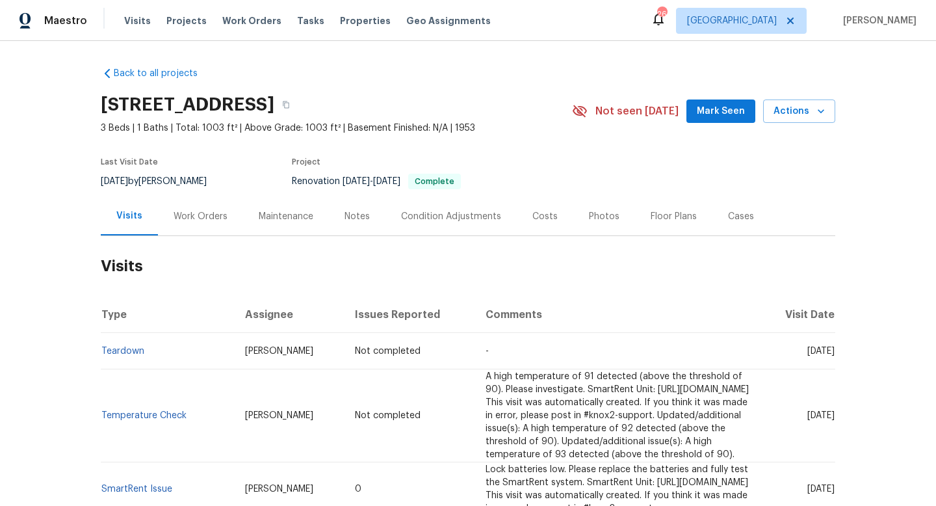
click at [196, 214] on div "Work Orders" at bounding box center [201, 216] width 54 height 13
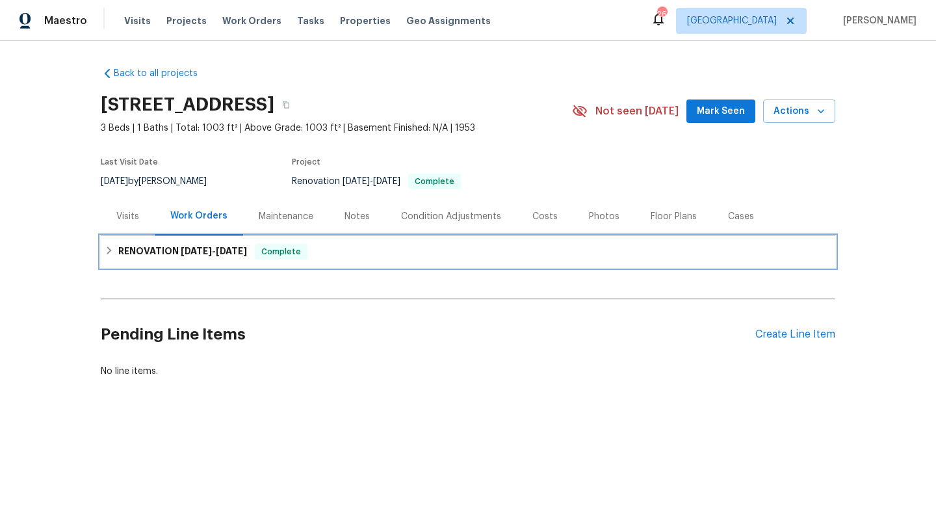
click at [185, 246] on span "6/11/25" at bounding box center [196, 250] width 31 height 9
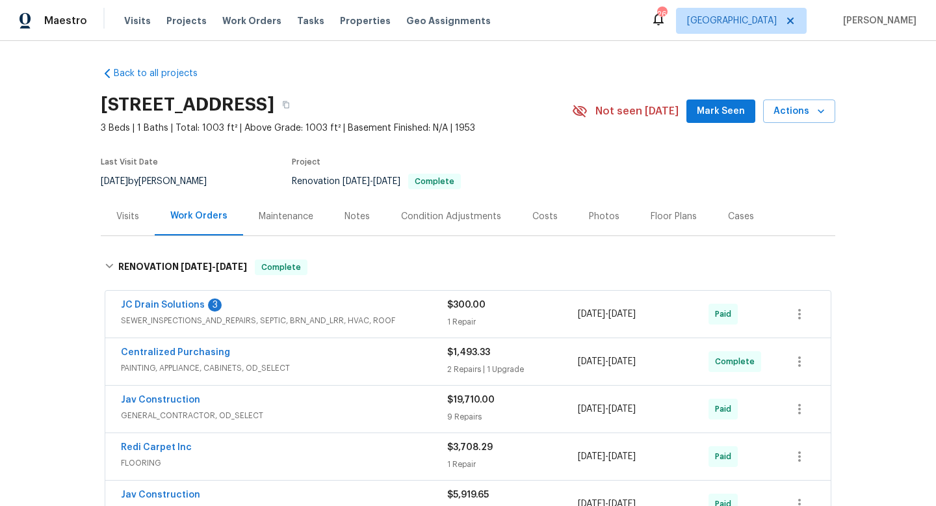
click at [288, 310] on div "JC Drain Solutions 3" at bounding box center [284, 306] width 326 height 16
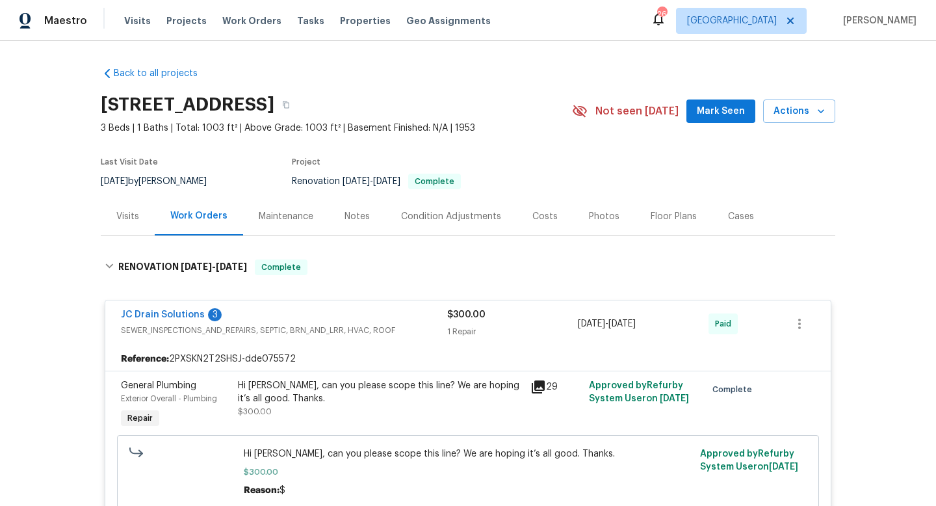
click at [181, 178] on div "8/4/2025 by Andrew McCuskey" at bounding box center [162, 182] width 122 height 16
copy div "8/4/2025 by Andrew McCuskey"
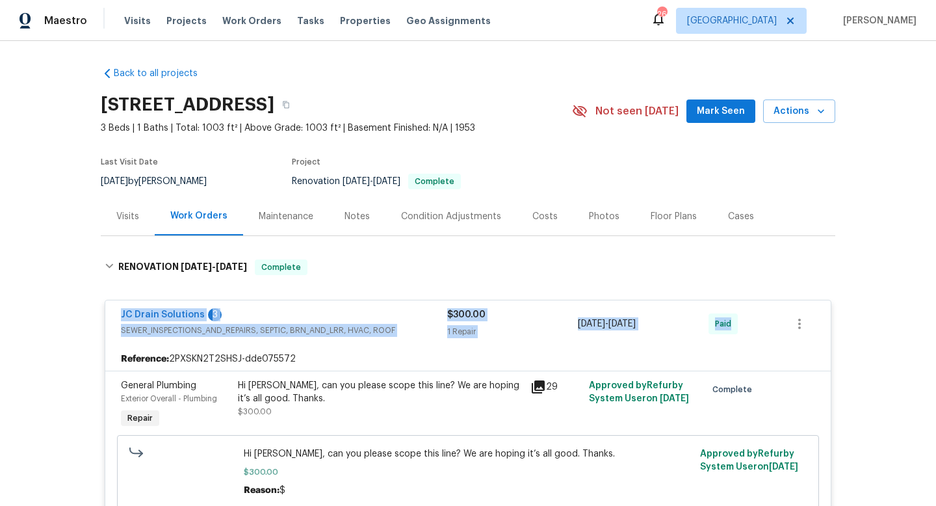
drag, startPoint x: 118, startPoint y: 305, endPoint x: 734, endPoint y: 331, distance: 616.0
click at [751, 332] on div "JC Drain Solutions 3 SEWER_INSPECTIONS_AND_REPAIRS, SEPTIC, BRN_AND_LRR, HVAC, …" at bounding box center [467, 323] width 725 height 47
copy div "JC Drain Solutions 3 SEWER_INSPECTIONS_AND_REPAIRS, SEPTIC, BRN_AND_LRR, HVAC, …"
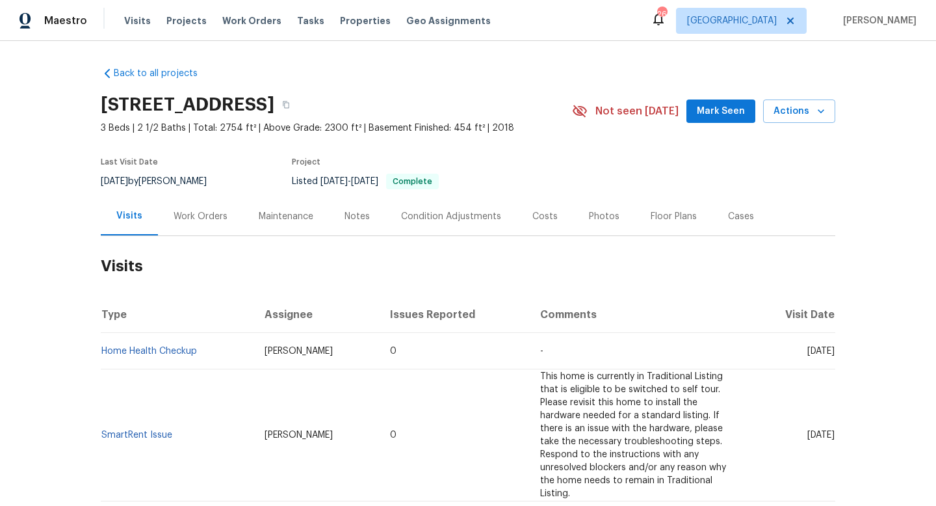
click at [165, 181] on div "8/12/2025 by Scott Beirdneau" at bounding box center [162, 182] width 122 height 16
copy div "8/12/2025 by Scott Beirdneau"
click at [218, 224] on div "Work Orders" at bounding box center [200, 216] width 85 height 38
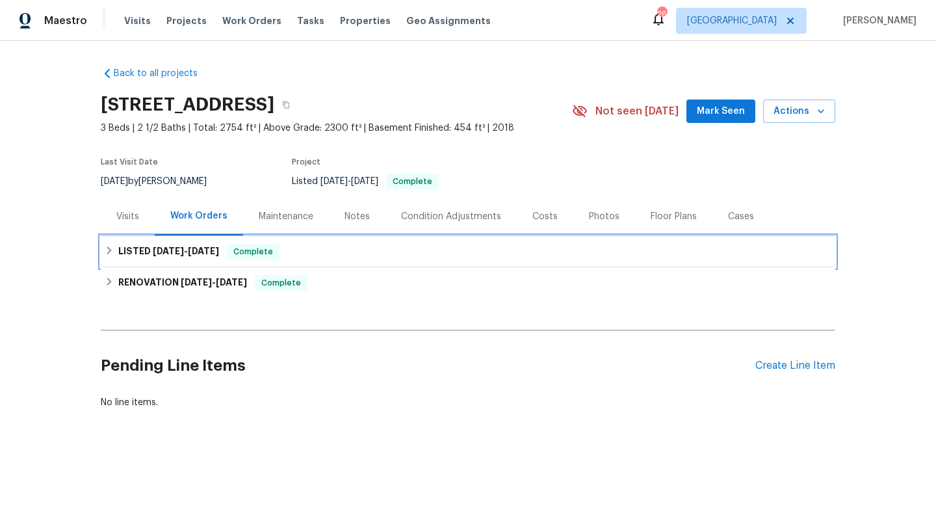
click at [190, 250] on span "7/10/25 - 7/14/25" at bounding box center [186, 250] width 66 height 9
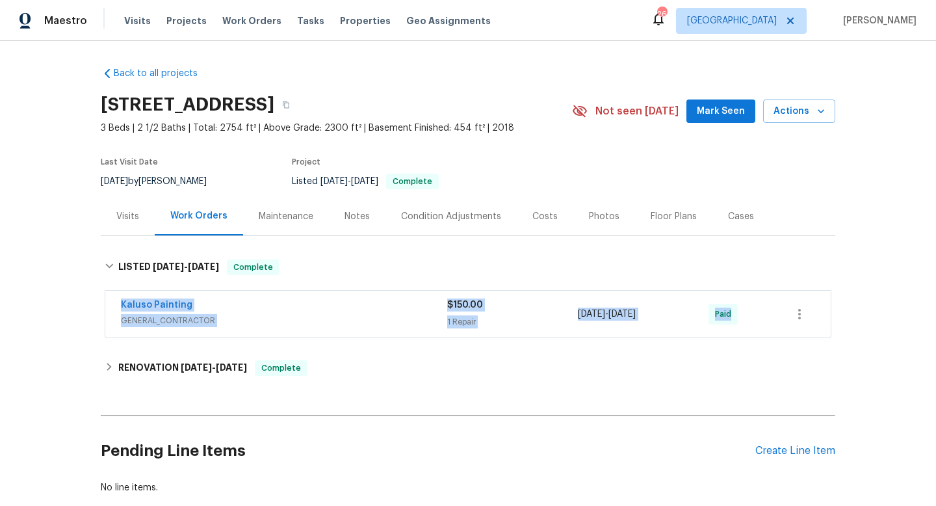
drag, startPoint x: 117, startPoint y: 299, endPoint x: 848, endPoint y: 305, distance: 731.2
click at [859, 305] on div "Back to all projects 2433 N 3130 W, Lehi, UT 84048 3 Beds | 2 1/2 Baths | Total…" at bounding box center [468, 273] width 936 height 465
copy div "Kaluso Painting GENERAL_CONTRACTOR $150.00 1 Repair 7/10/2025 - 7/14/2025 Paid"
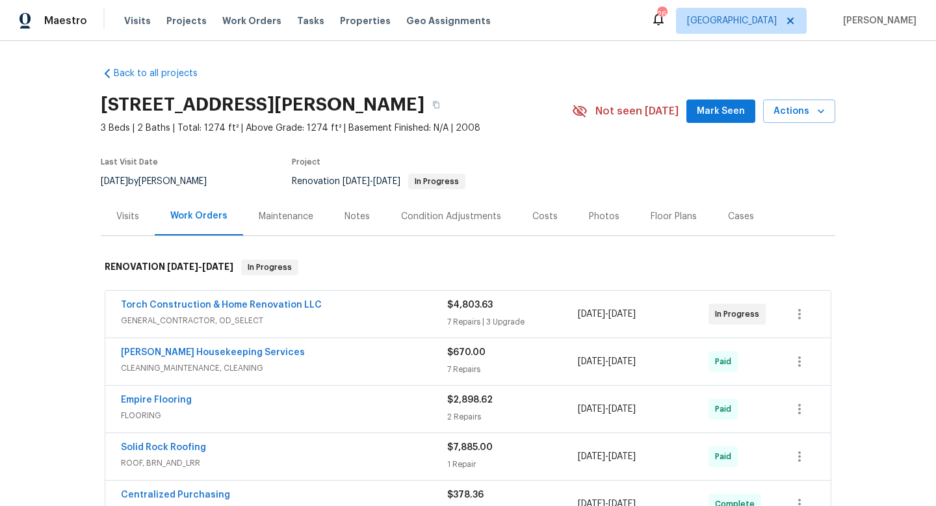
click at [370, 310] on div "Torch Construction & Home Renovation LLC" at bounding box center [284, 306] width 326 height 16
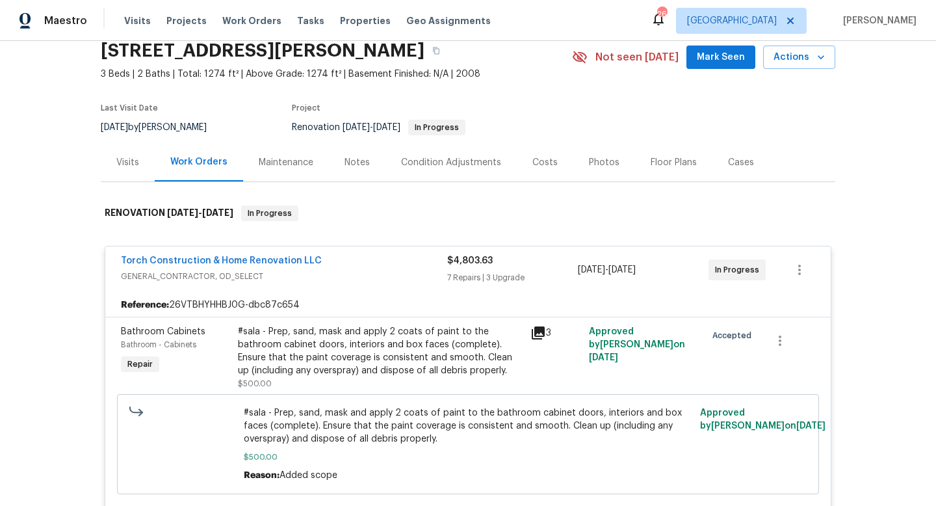
scroll to position [38, 0]
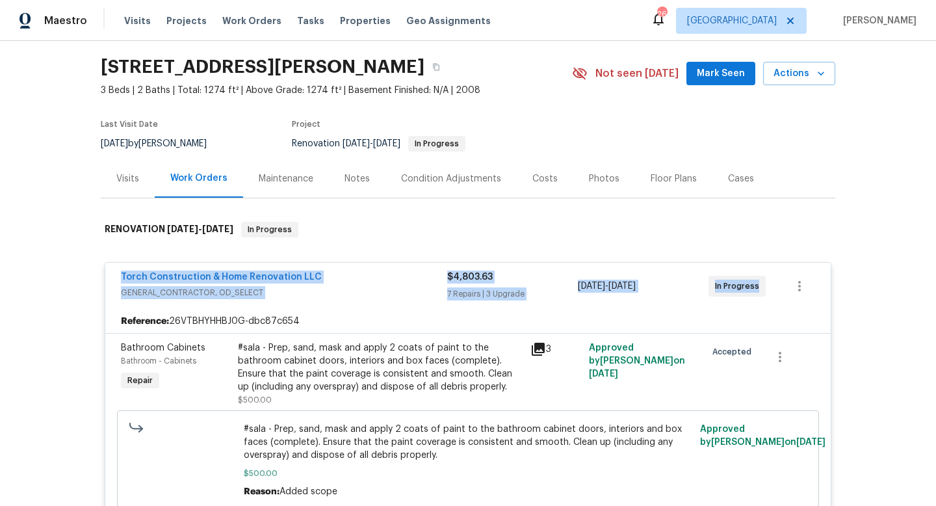
drag, startPoint x: 107, startPoint y: 265, endPoint x: 729, endPoint y: 311, distance: 623.6
copy div "Torch Construction & Home Renovation LLC GENERAL_CONTRACTOR, OD_SELECT $4,803.6…"
click at [186, 136] on div "7/16/2025 by Nelson Figueroa" at bounding box center [162, 144] width 122 height 16
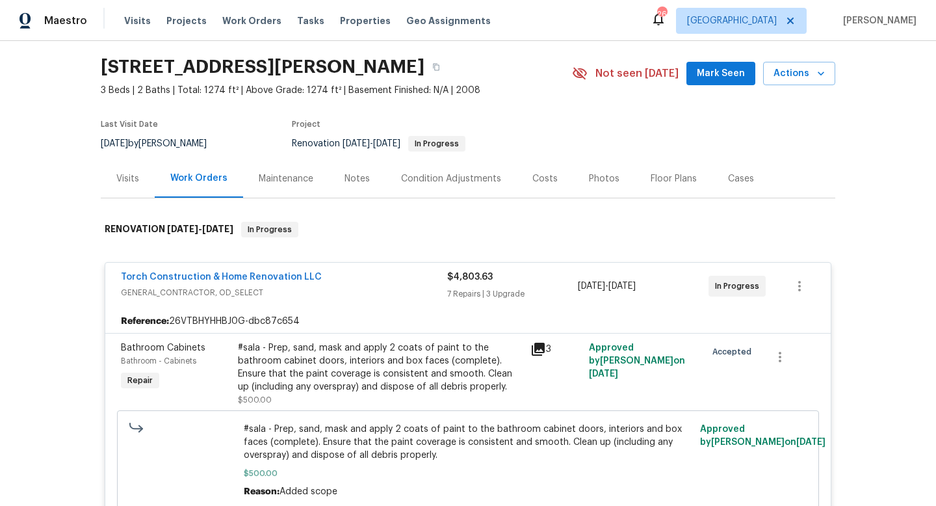
click at [186, 136] on div "7/16/2025 by Nelson Figueroa" at bounding box center [162, 144] width 122 height 16
copy div "7/16/2025 by Nelson Figueroa"
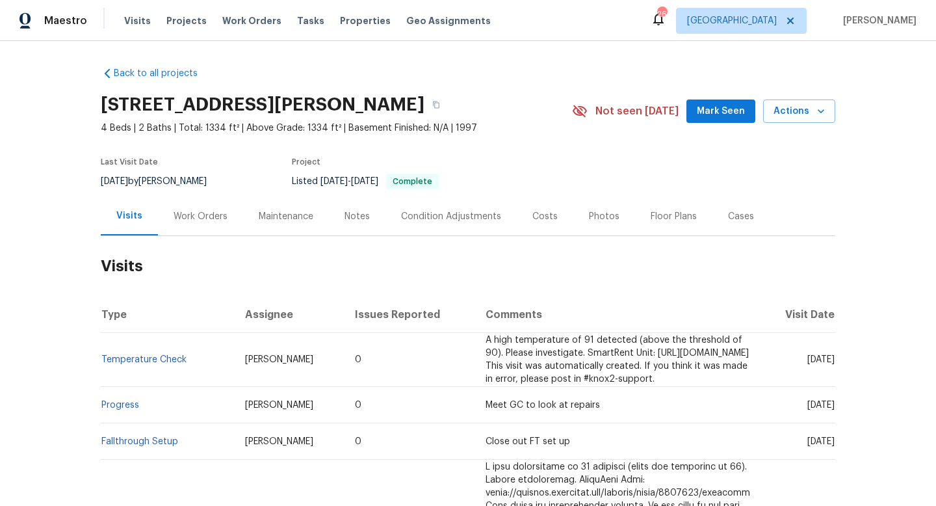
click at [761, 208] on div "Cases" at bounding box center [740, 216] width 57 height 38
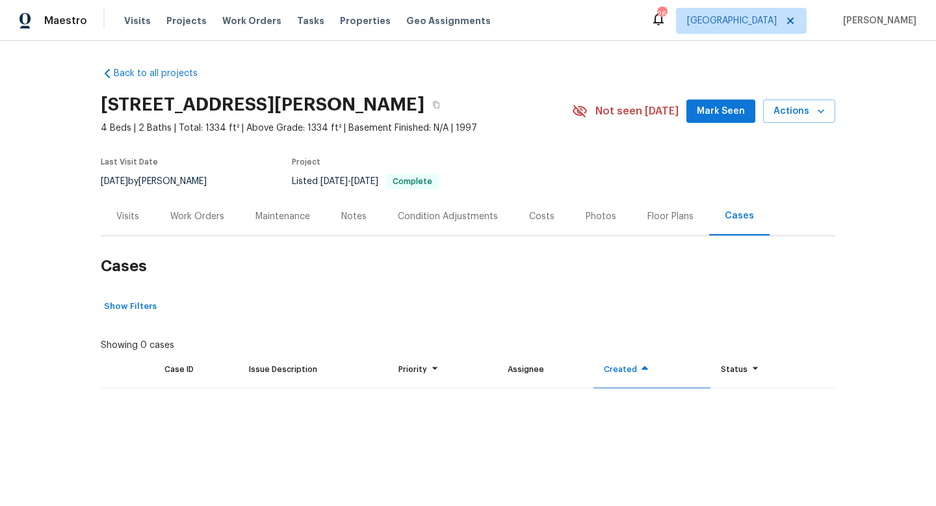
click at [747, 208] on div "Cases" at bounding box center [739, 216] width 60 height 38
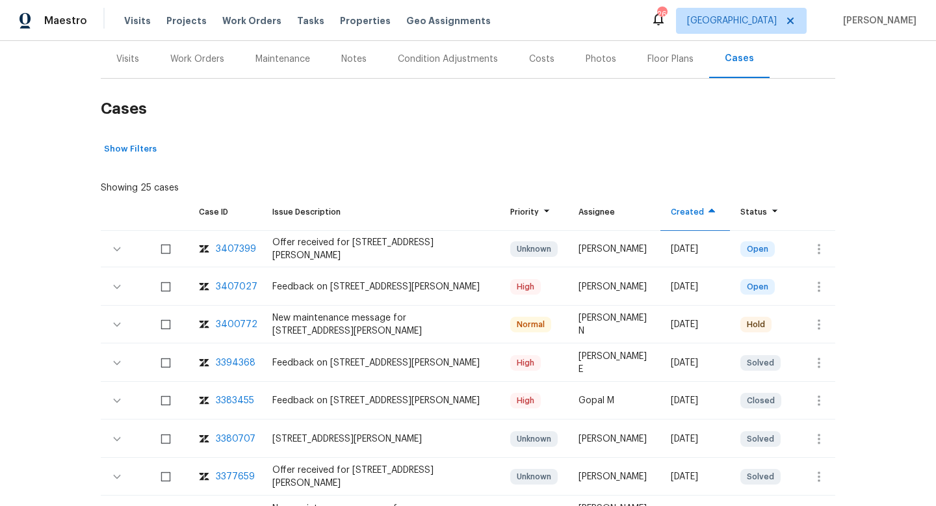
scroll to position [157, 0]
click at [827, 244] on button "button" at bounding box center [818, 248] width 31 height 31
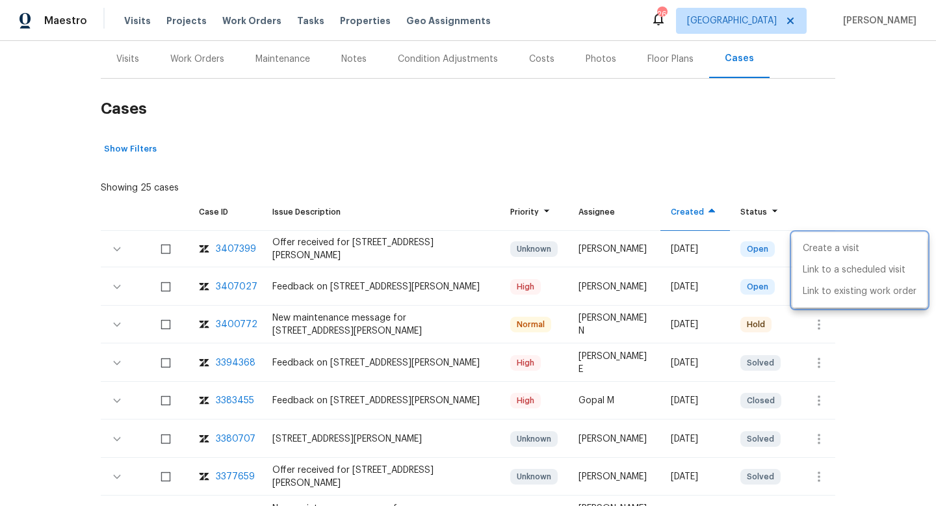
click at [832, 187] on div at bounding box center [468, 253] width 936 height 506
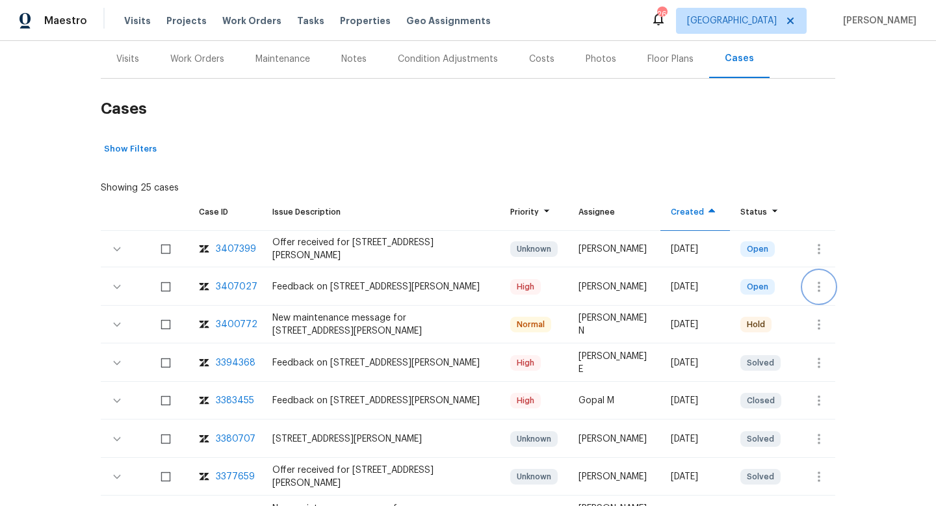
click at [821, 290] on icon "button" at bounding box center [819, 287] width 16 height 16
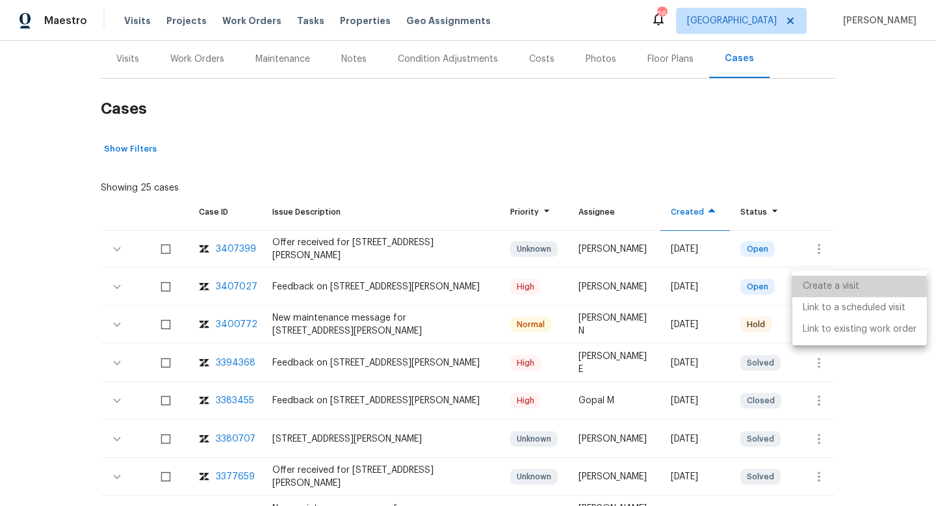
click at [816, 289] on li "Create a visit" at bounding box center [859, 286] width 135 height 21
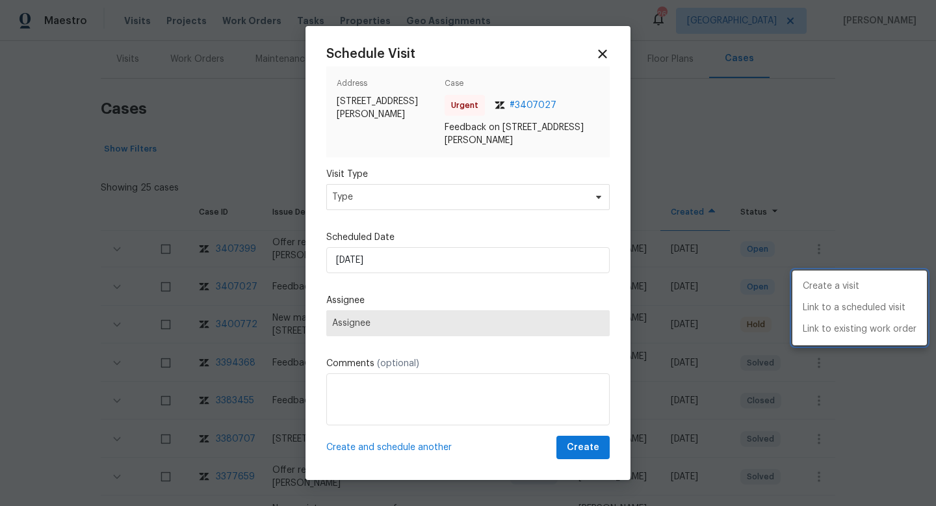
click at [355, 200] on div at bounding box center [468, 253] width 936 height 506
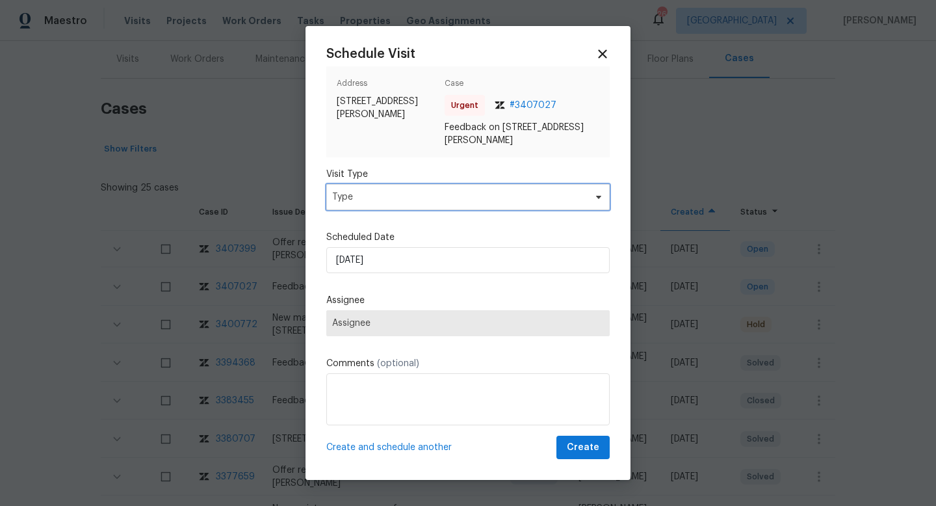
click at [373, 197] on span "Type" at bounding box center [458, 196] width 253 height 13
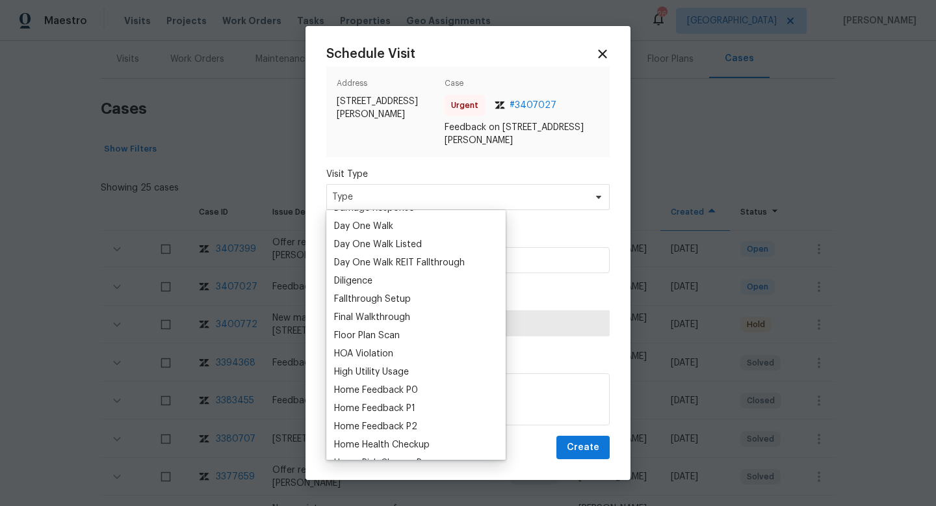
scroll to position [296, 0]
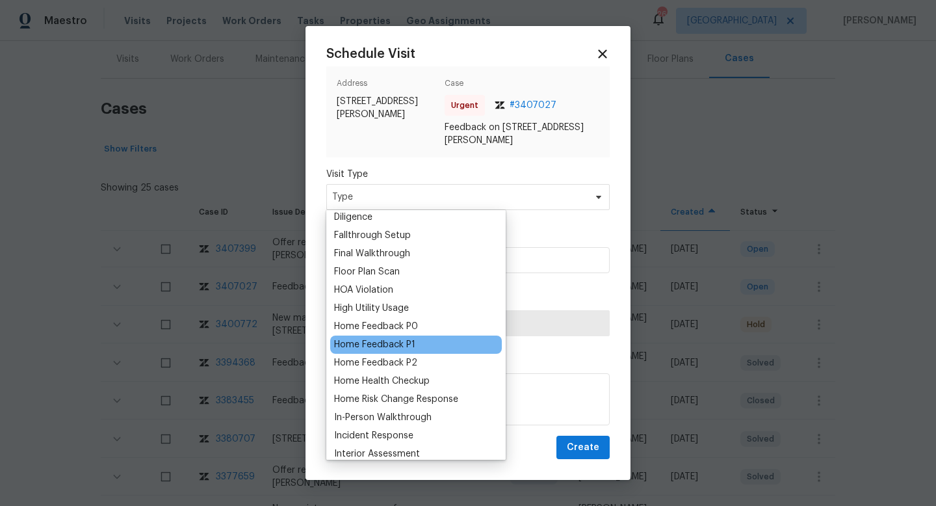
click at [393, 349] on div "Home Feedback P1" at bounding box center [374, 344] width 81 height 13
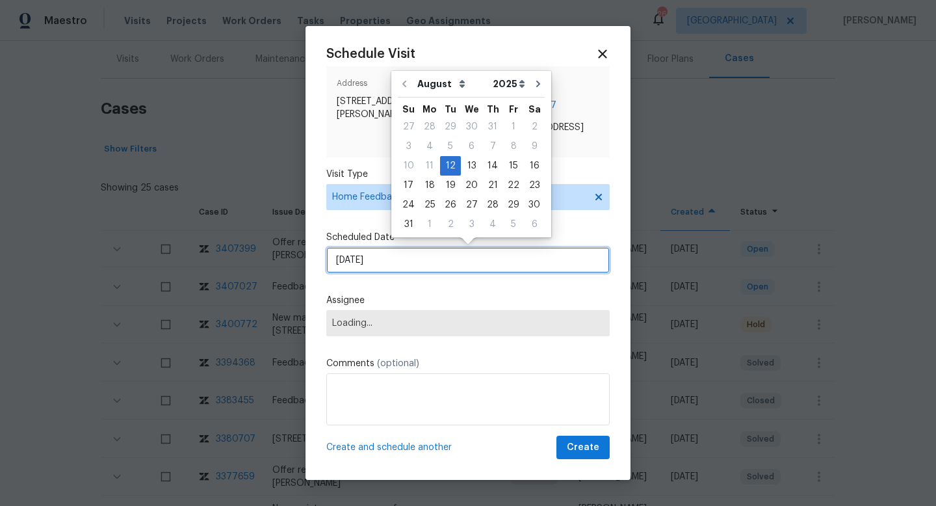
click at [368, 263] on input "12/08/2025" at bounding box center [467, 260] width 283 height 26
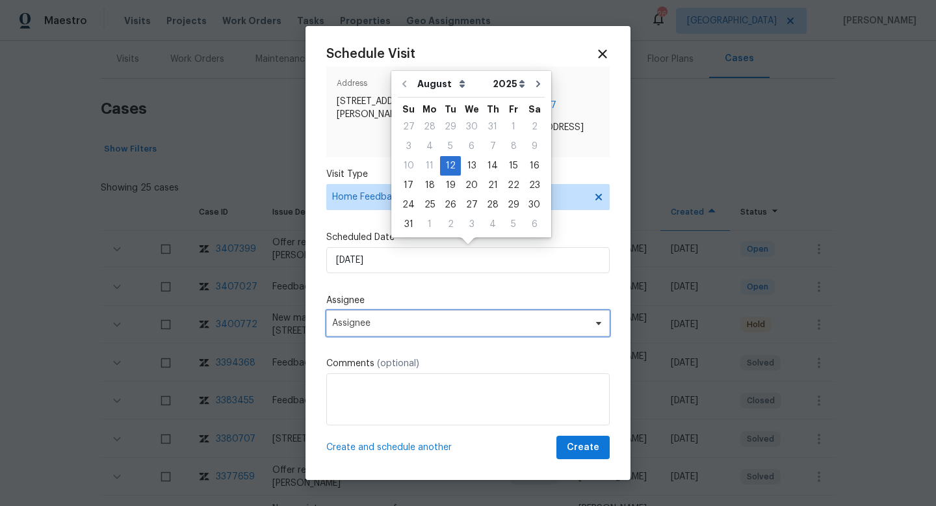
click at [379, 326] on span "Assignee" at bounding box center [459, 323] width 255 height 10
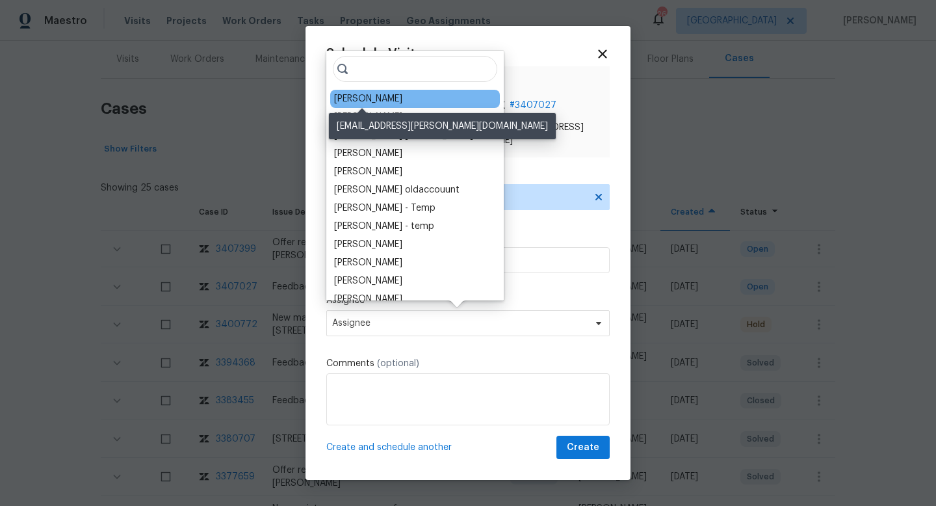
click at [359, 103] on div "Lauren Bittler" at bounding box center [368, 98] width 68 height 13
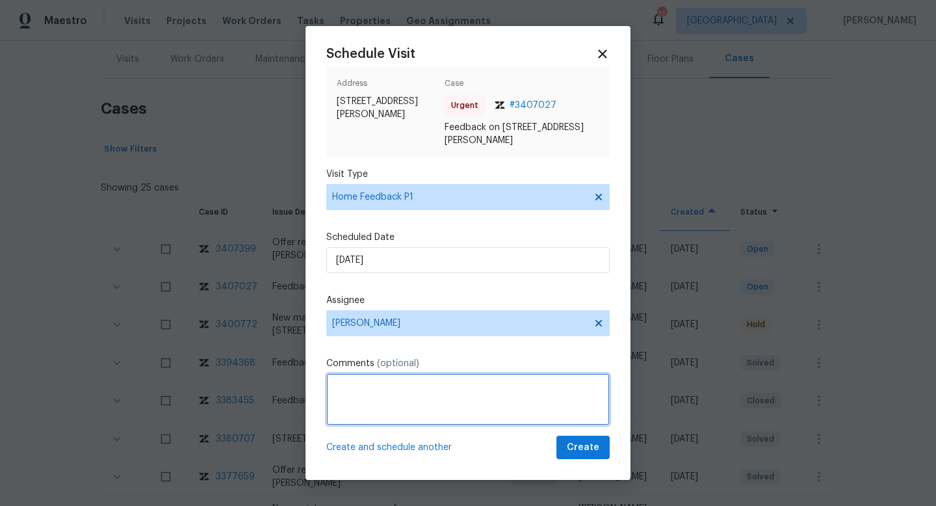
click at [422, 391] on textarea at bounding box center [467, 399] width 283 height 52
paste textarea "There is some staining on the shoe molding in the dining area. Dont know what t…"
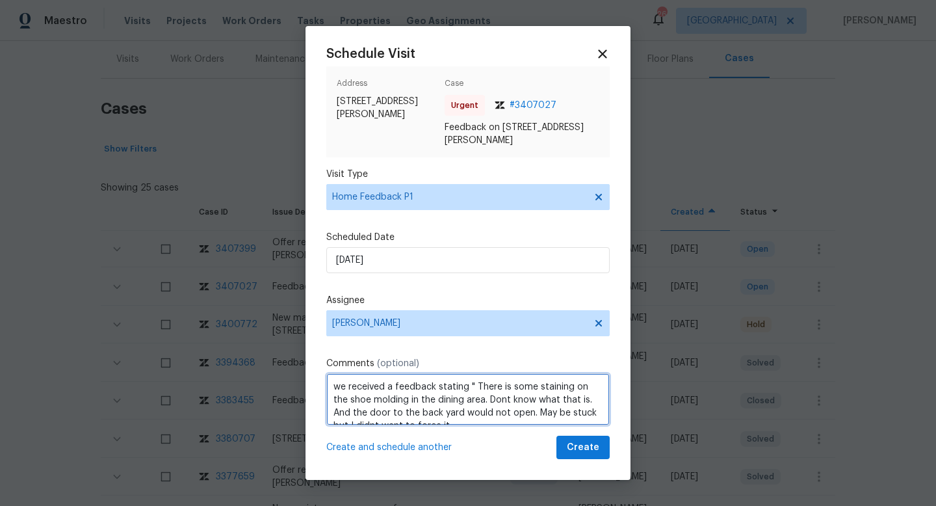
scroll to position [6, 0]
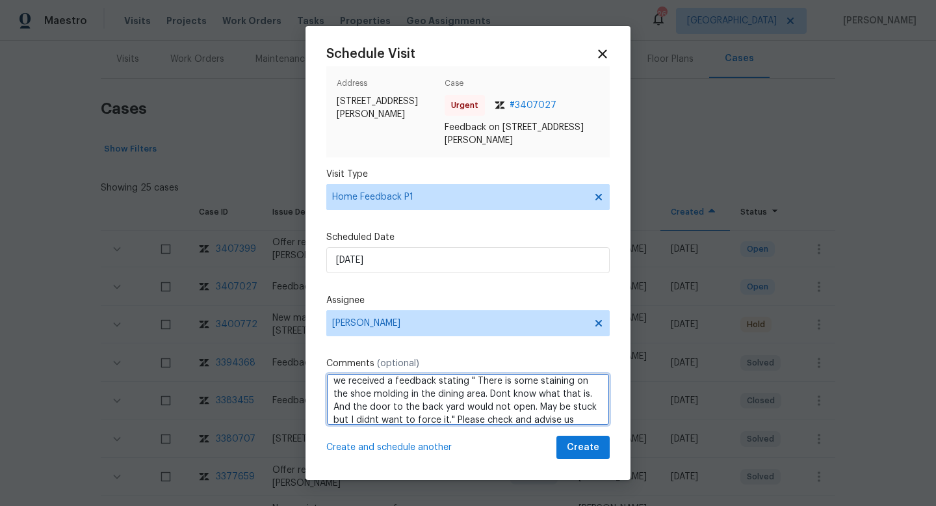
type textarea "we received a feedback stating " There is some staining on the shoe molding in …"
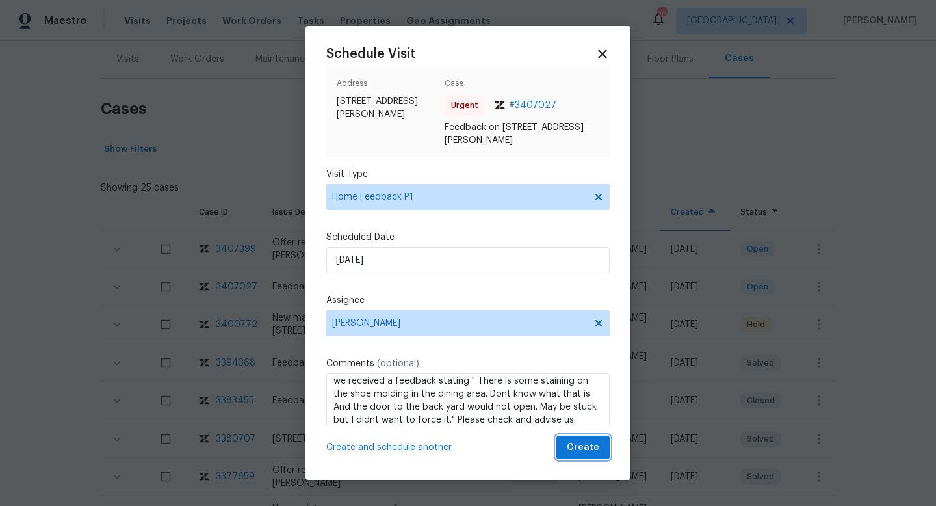
click at [591, 439] on span "Create" at bounding box center [583, 447] width 32 height 16
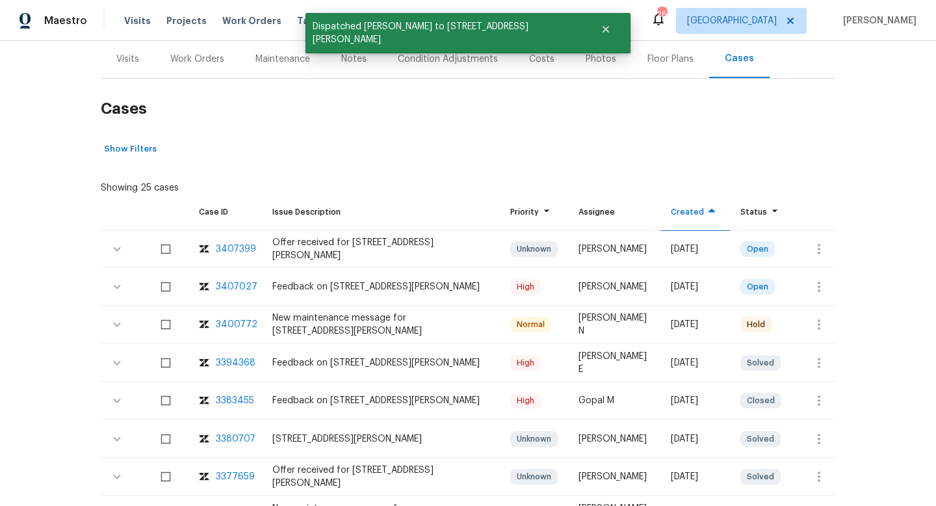
click at [132, 65] on div "Visits" at bounding box center [128, 59] width 54 height 38
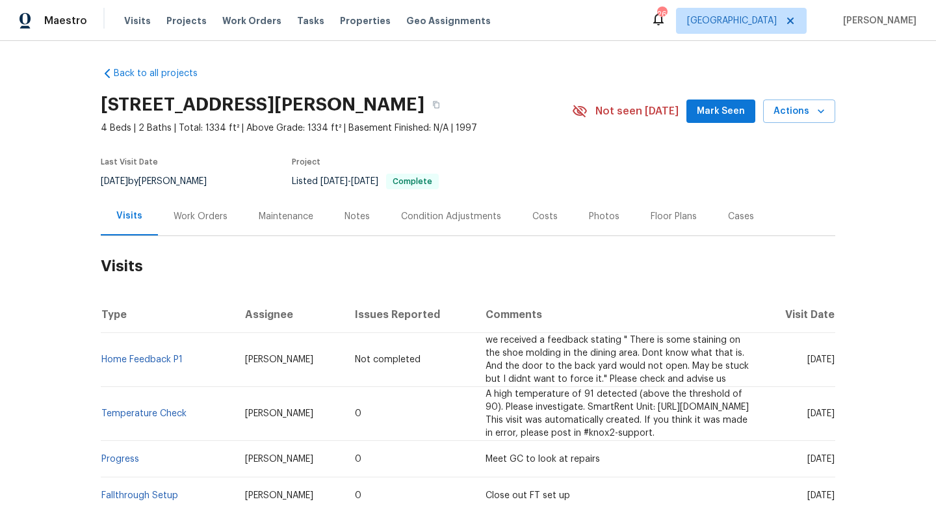
click at [153, 181] on div "6/23/2025 by Cynthia Upshaw" at bounding box center [162, 182] width 122 height 16
copy div "by"
click at [196, 185] on div "6/23/2025 by Cynthia Upshaw" at bounding box center [162, 182] width 122 height 16
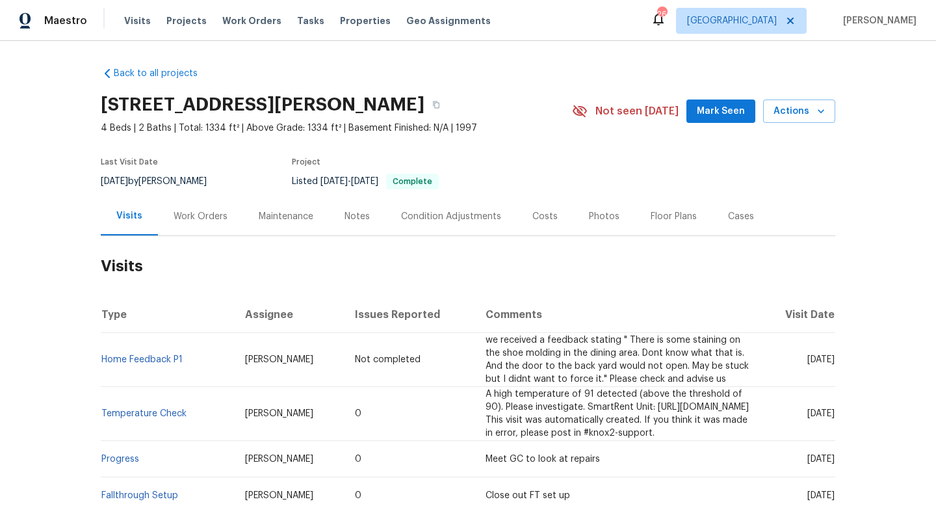
click at [196, 185] on div "6/23/2025 by Cynthia Upshaw" at bounding box center [162, 182] width 122 height 16
copy div "6/23/2025 by Cynthia Upshaw"
click at [181, 225] on div "Work Orders" at bounding box center [200, 216] width 85 height 38
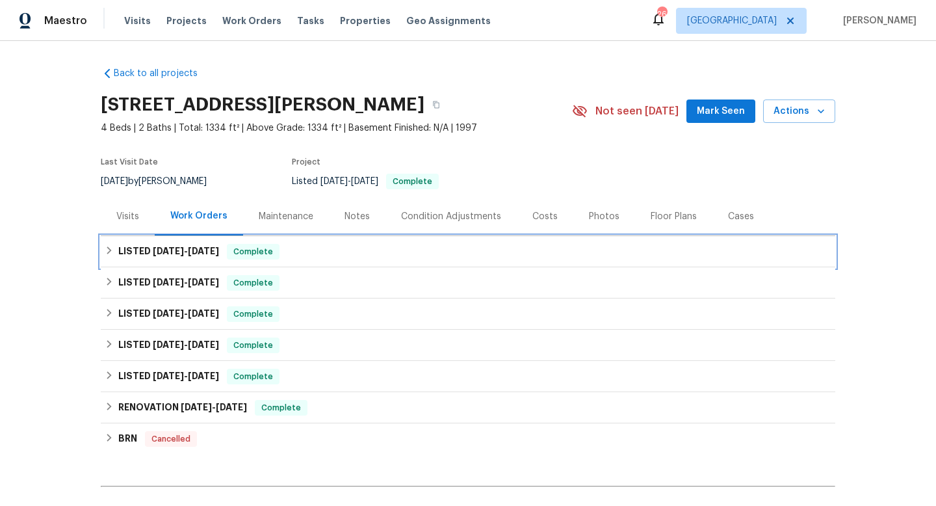
click at [169, 255] on h6 "LISTED 8/7/25 - 8/11/25" at bounding box center [168, 252] width 101 height 16
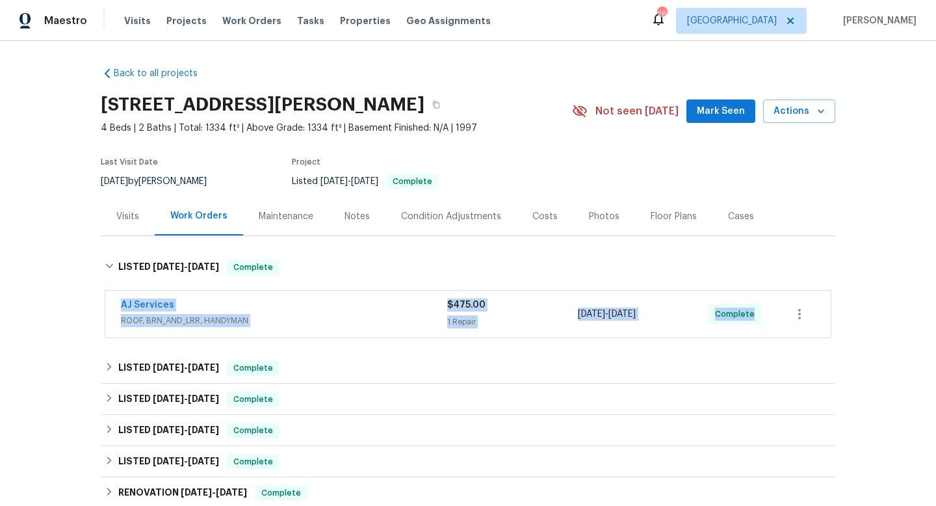
drag, startPoint x: 108, startPoint y: 303, endPoint x: 827, endPoint y: 309, distance: 719.4
click at [833, 311] on div "AJ Services ROOF, BRN_AND_LRR, HANDYMAN $475.00 1 Repair 8/8/2025 - 8/9/2025 Co…" at bounding box center [468, 315] width 734 height 54
copy div "AJ Services ROOF, BRN_AND_LRR, HANDYMAN $475.00 1 Repair 8/8/2025 - 8/9/2025 Co…"
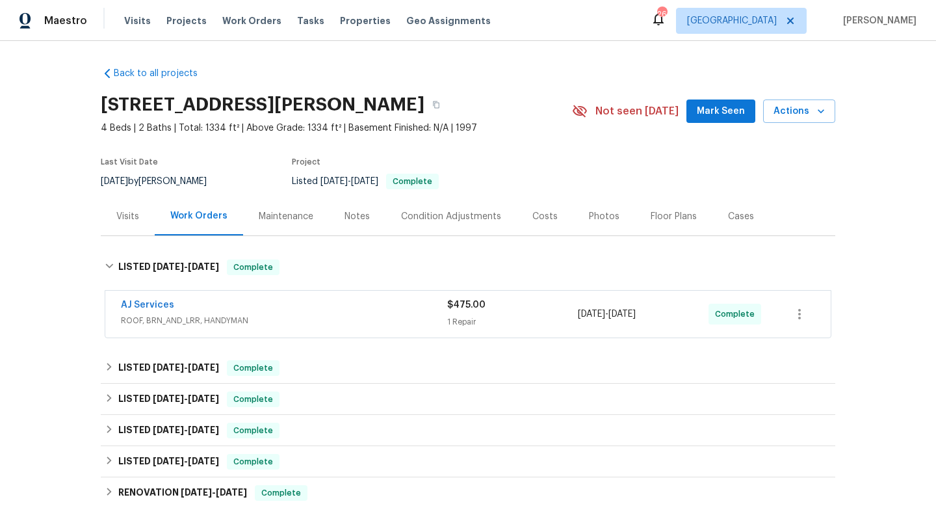
click at [137, 215] on div "Visits" at bounding box center [127, 216] width 23 height 13
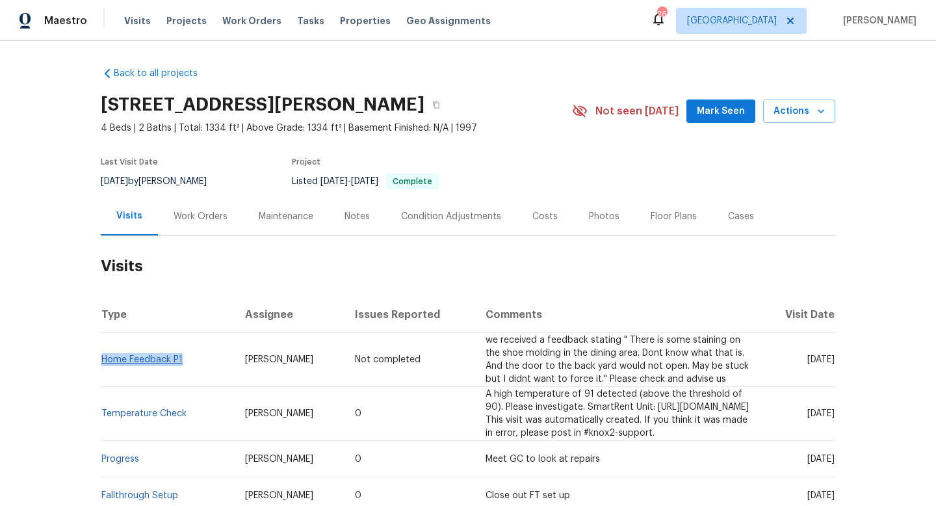
drag, startPoint x: 190, startPoint y: 358, endPoint x: 105, endPoint y: 358, distance: 85.8
click at [105, 358] on td "Home Feedback P1" at bounding box center [168, 360] width 134 height 54
copy link "Home Feedback P1"
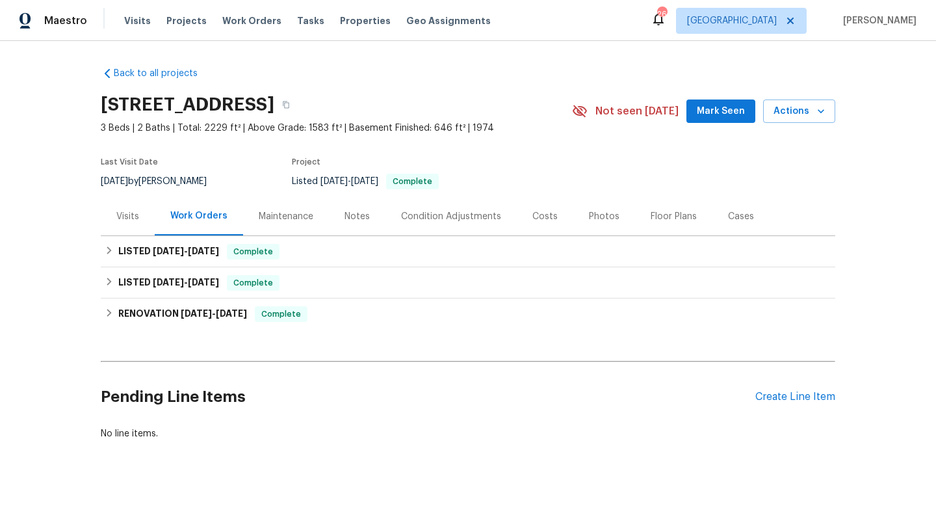
click at [157, 178] on div "[DATE] by [PERSON_NAME]" at bounding box center [162, 182] width 122 height 16
copy div "[DATE] by [PERSON_NAME]"
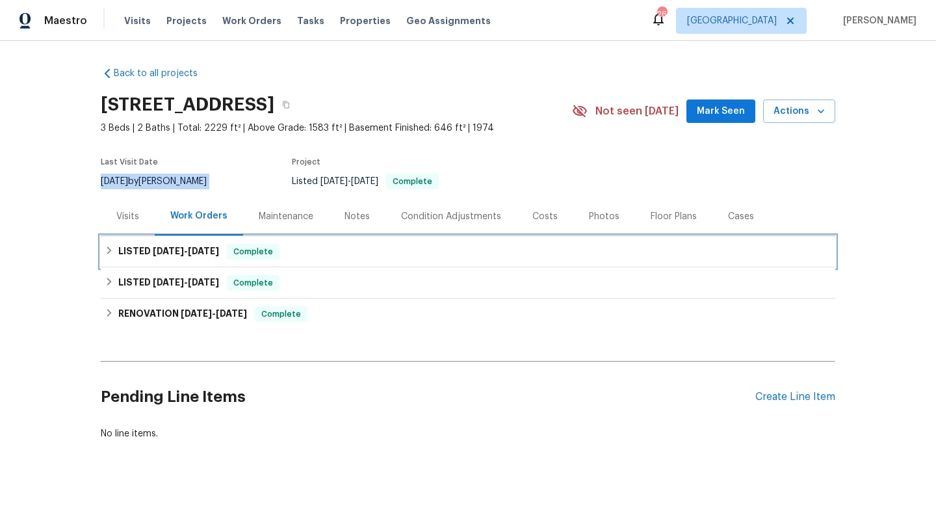
click at [287, 251] on div "LISTED [DATE] - [DATE] Complete" at bounding box center [468, 252] width 727 height 16
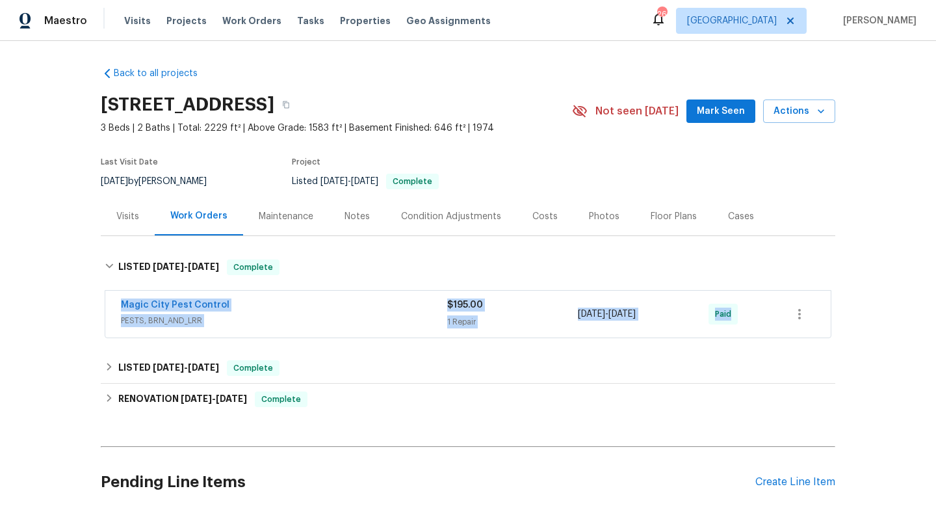
drag, startPoint x: 109, startPoint y: 293, endPoint x: 900, endPoint y: 340, distance: 792.9
click at [901, 342] on div "Back to all projects [STREET_ADDRESS] 3 Beds | 2 Baths | Total: 2229 ft² | Abov…" at bounding box center [468, 273] width 936 height 465
copy div "Magic City Pest Control PESTS, BRN_AND_LRR $195.00 1 Repair [DATE] - [DATE] Pai…"
